Goal: Task Accomplishment & Management: Use online tool/utility

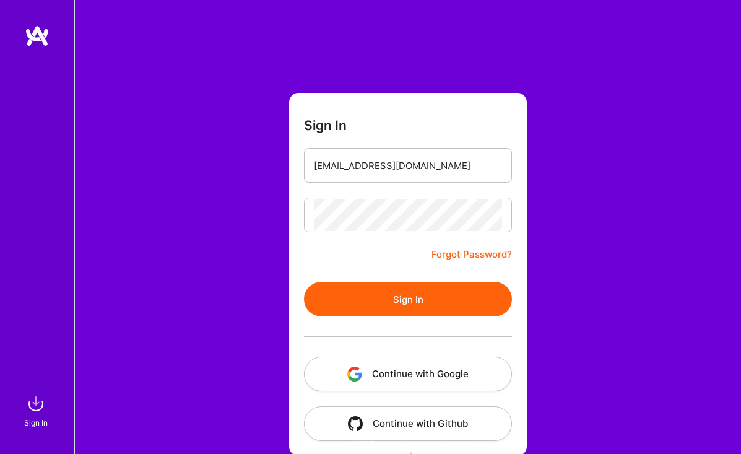
click at [395, 292] on button "Sign In" at bounding box center [408, 299] width 208 height 35
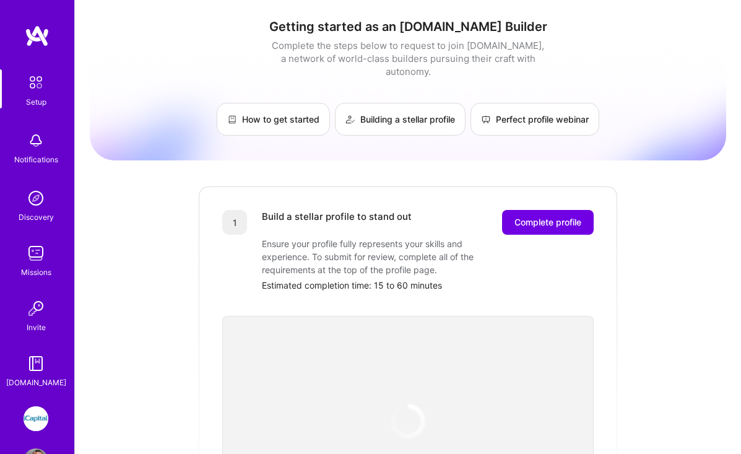
scroll to position [44, 0]
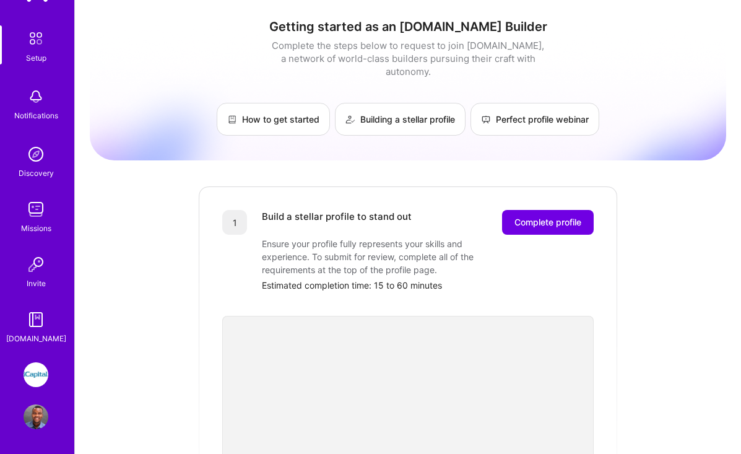
click at [38, 376] on img at bounding box center [36, 374] width 25 height 25
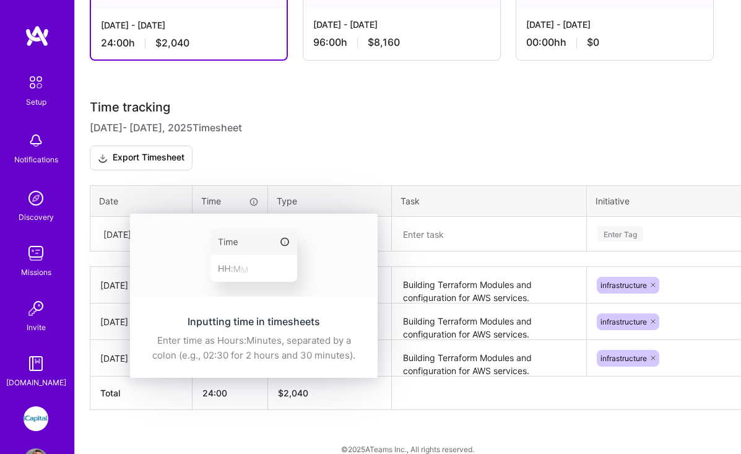
scroll to position [337, 0]
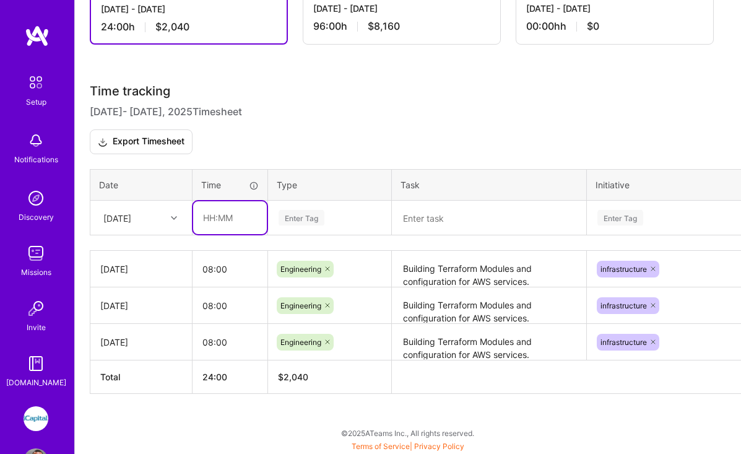
click at [217, 222] on input "text" at bounding box center [230, 217] width 74 height 33
type input "08:00"
click at [329, 215] on div "Enter Tag" at bounding box center [329, 217] width 105 height 15
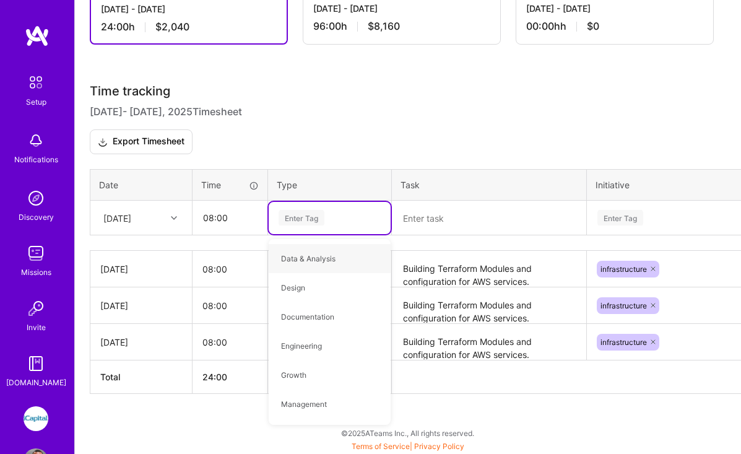
click at [175, 218] on icon at bounding box center [174, 218] width 6 height 6
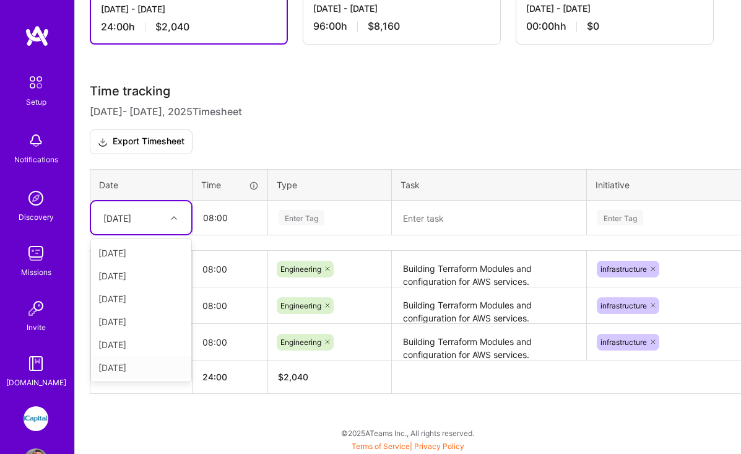
click at [133, 370] on div "[DATE]" at bounding box center [141, 367] width 100 height 23
click at [331, 214] on div "Enter Tag" at bounding box center [329, 217] width 105 height 15
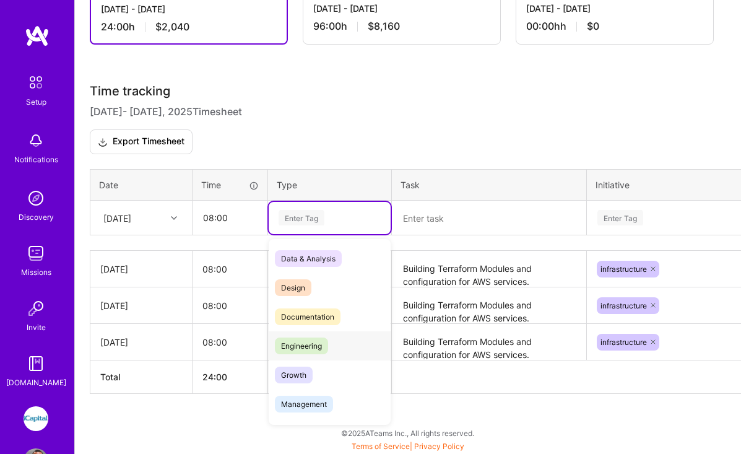
click at [326, 349] on span "Engineering" at bounding box center [301, 346] width 53 height 17
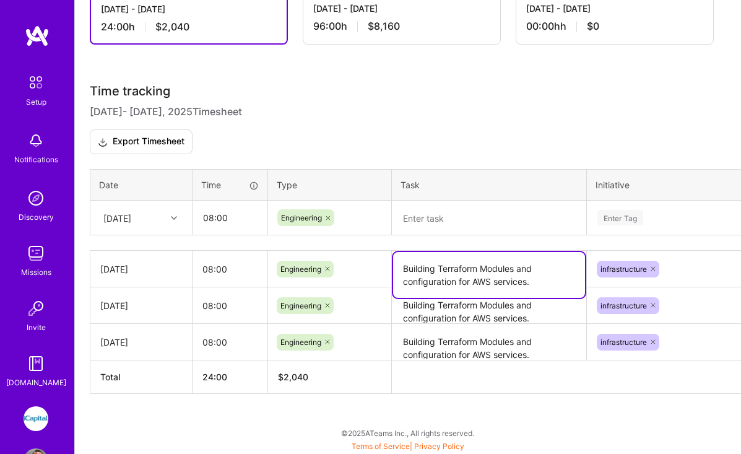
drag, startPoint x: 404, startPoint y: 269, endPoint x: 545, endPoint y: 284, distance: 142.0
click at [545, 284] on textarea "Building Terraform Modules and configuration for AWS services." at bounding box center [489, 275] width 192 height 46
click at [479, 212] on textarea at bounding box center [489, 218] width 192 height 32
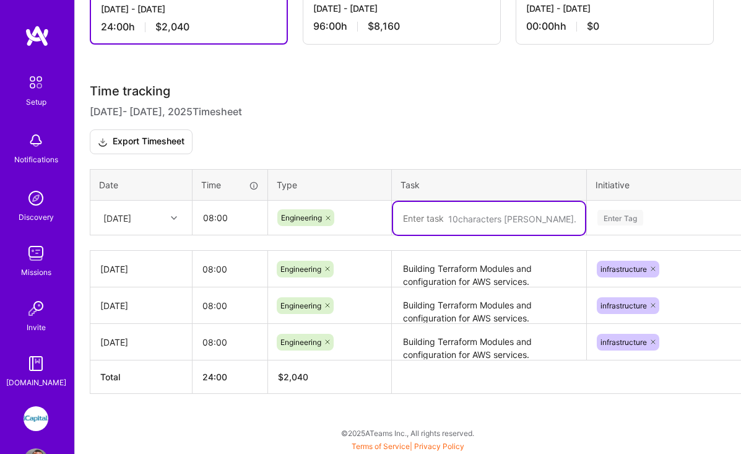
paste textarea "Building Terraform Modules and configuration for AWS services."
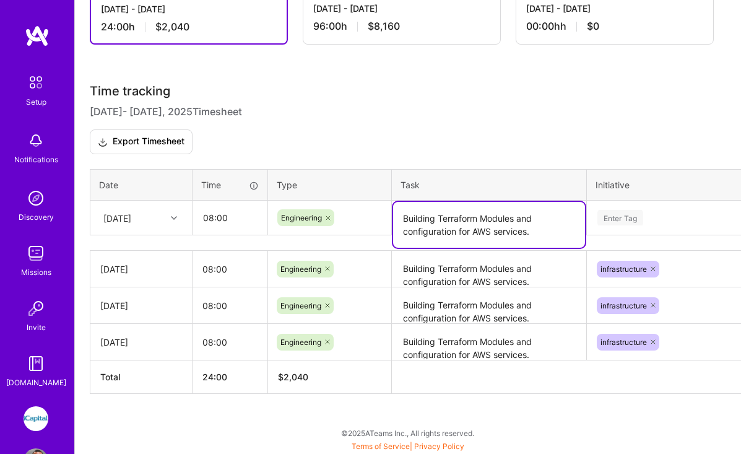
type textarea "Building Terraform Modules and configuration for AWS services."
click at [582, 135] on h3 "Time tracking [DATE] - [DATE] Timesheet Export Timesheet" at bounding box center [408, 119] width 637 height 71
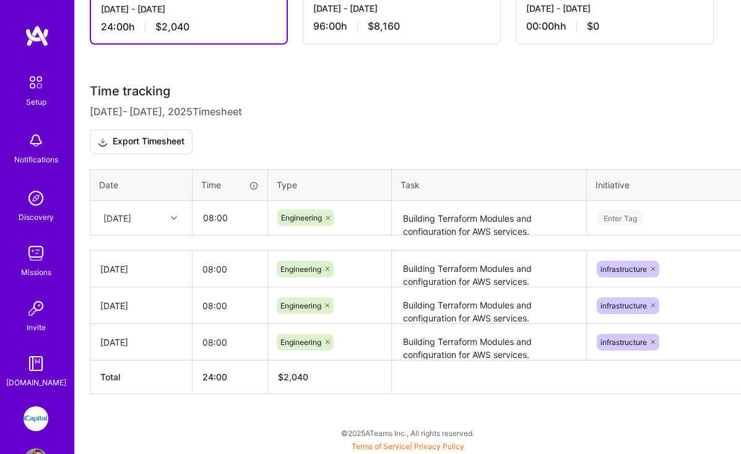
click at [653, 222] on div "Enter Tag" at bounding box center [701, 218] width 227 height 32
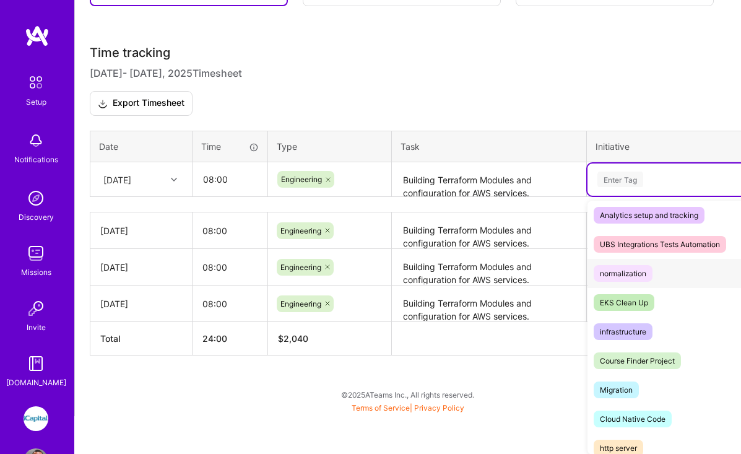
scroll to position [452, 0]
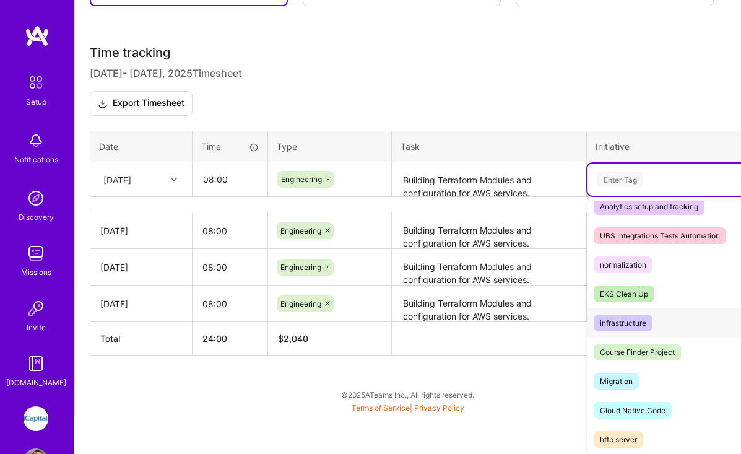
click at [656, 325] on div "infrastructure Hide" at bounding box center [701, 322] width 227 height 29
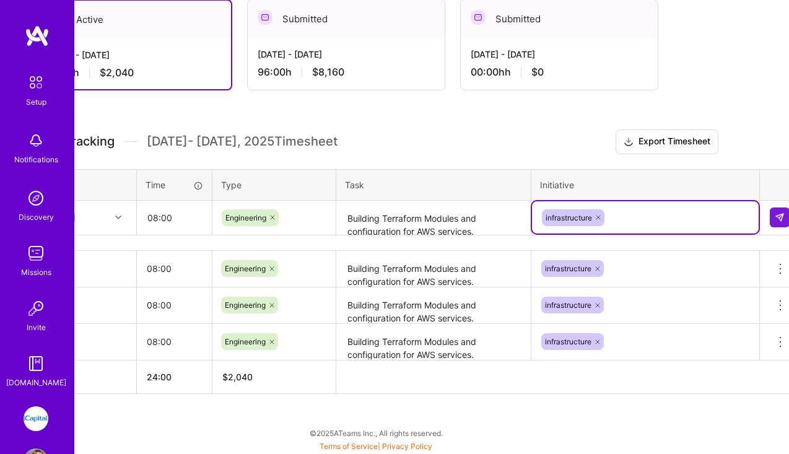
scroll to position [291, 68]
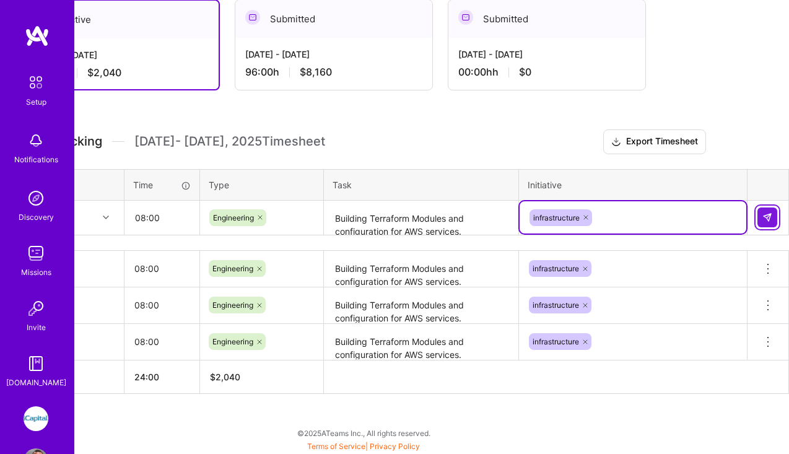
click at [741, 214] on img at bounding box center [767, 217] width 10 height 10
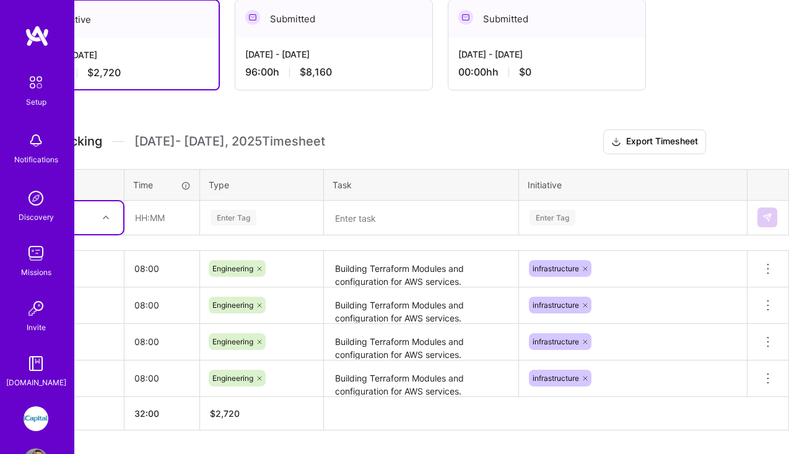
scroll to position [291, 0]
